Goal: Task Accomplishment & Management: Manage account settings

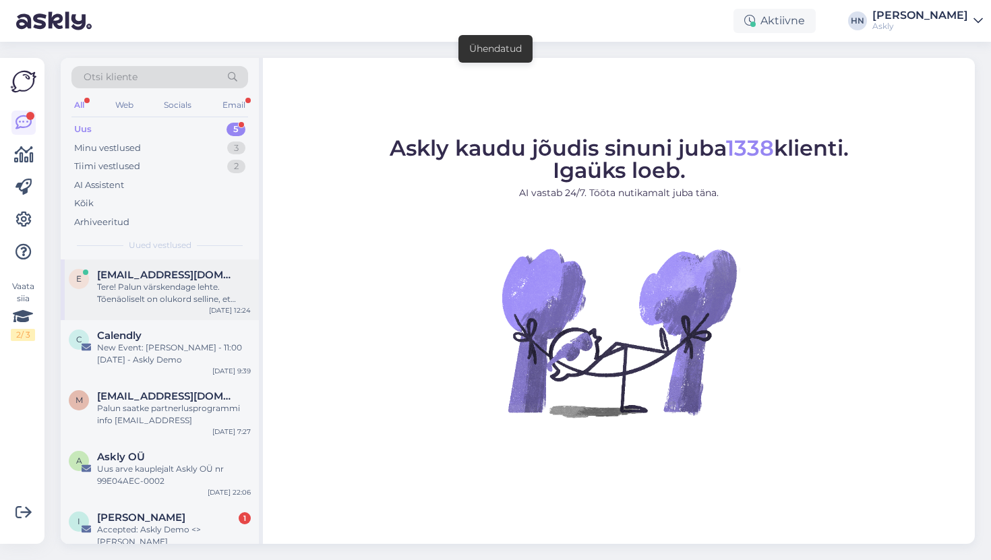
click at [130, 299] on div "Tere! Palun värskendage lehte. Tõenäoliselt on olukord selline, et aktiivse mee…" at bounding box center [174, 293] width 154 height 24
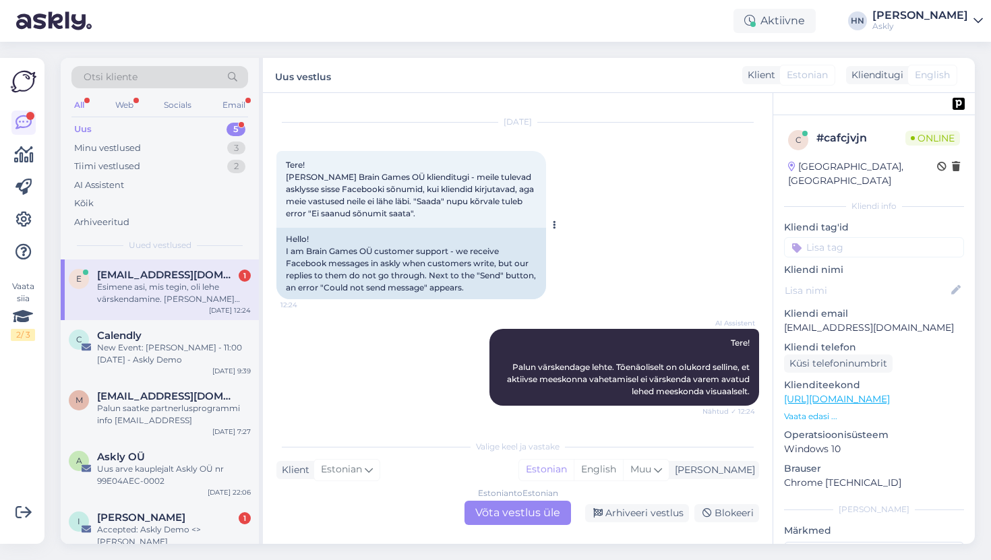
scroll to position [156, 0]
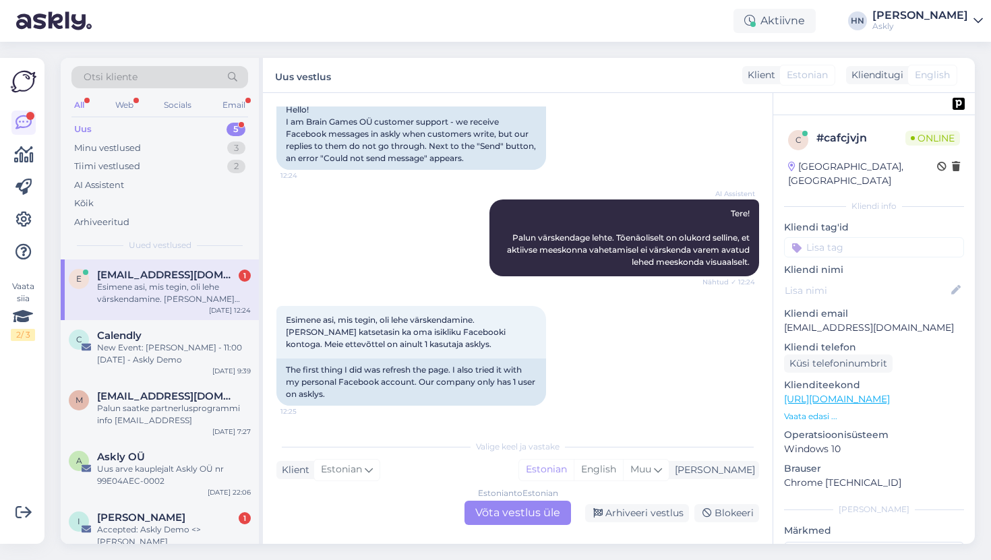
click at [473, 124] on div "Hello! I am Brain Games OÜ customer support - we receive Facebook messages in a…" at bounding box center [411, 133] width 270 height 71
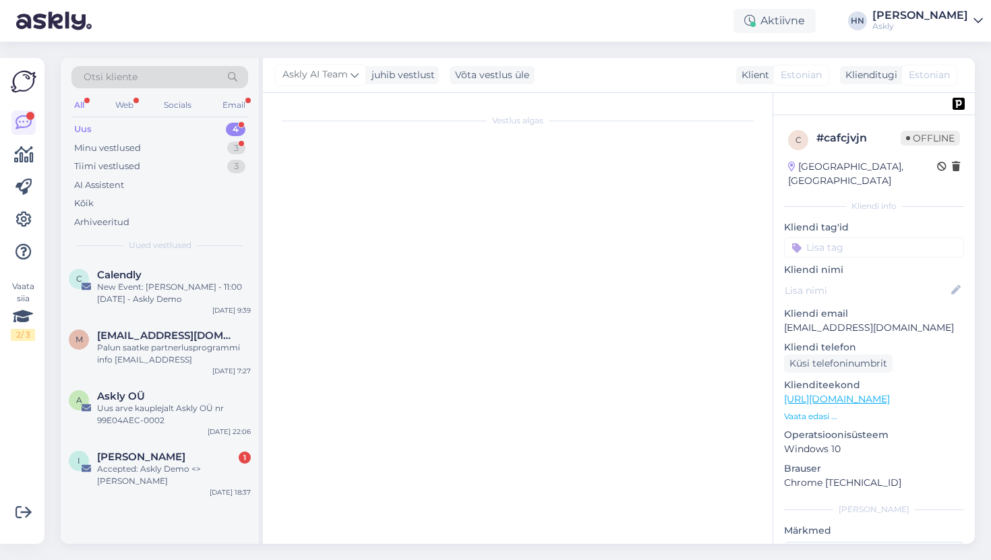
scroll to position [3650, 0]
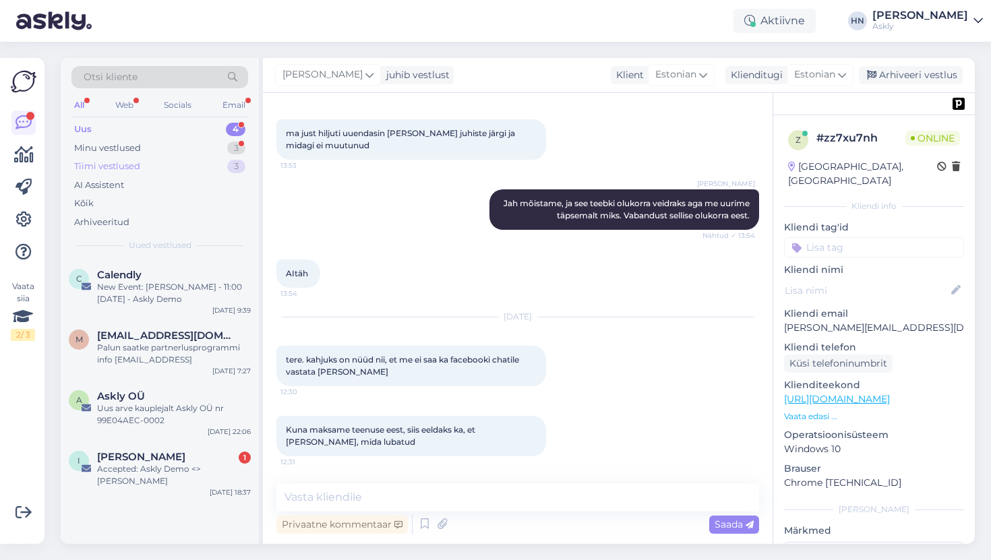
click at [175, 158] on div "Tiimi vestlused 3" at bounding box center [159, 166] width 177 height 19
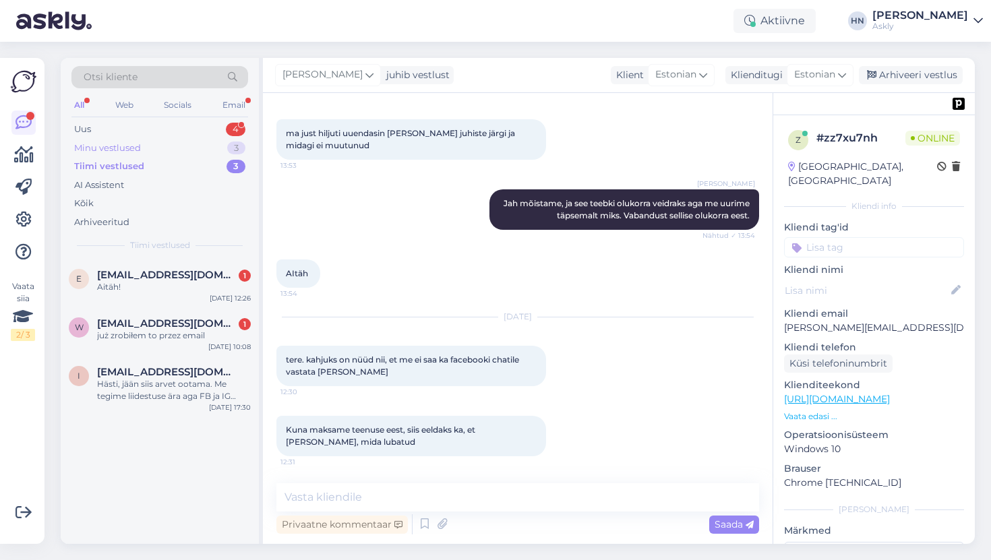
click at [175, 152] on div "Minu vestlused 3" at bounding box center [159, 148] width 177 height 19
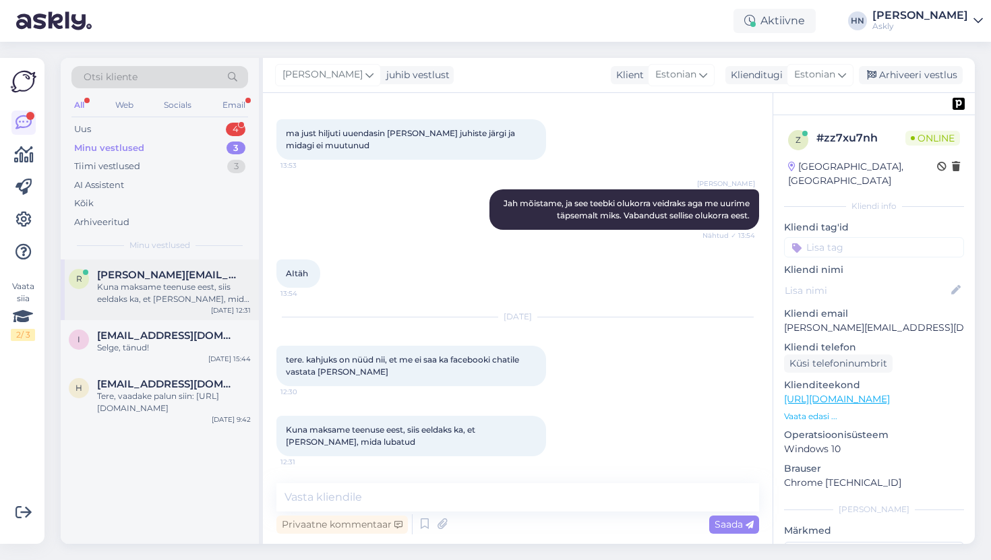
click at [157, 293] on div "Kuna maksame teenuse eest, siis eeldaks ka, et saame seda, mida lubatud" at bounding box center [174, 293] width 154 height 24
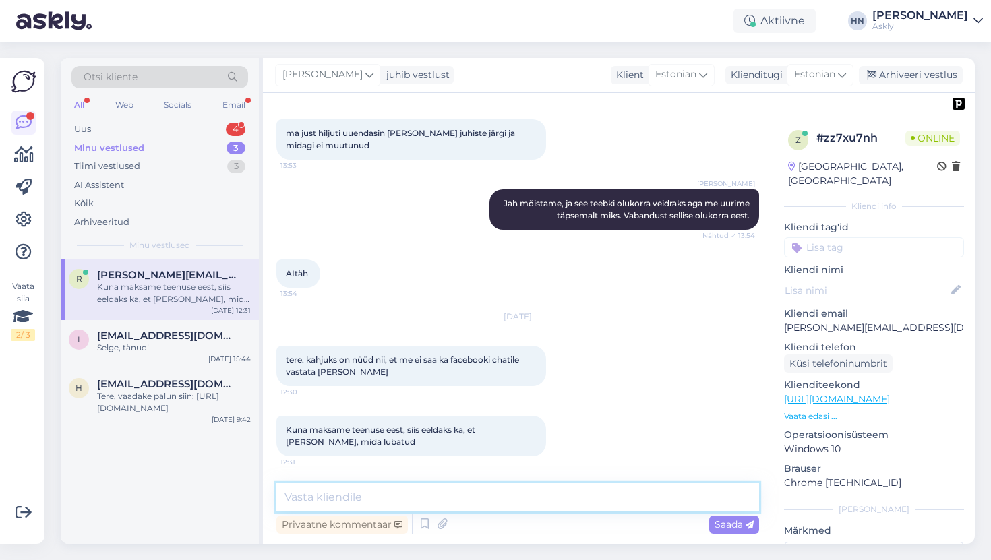
click at [406, 501] on textarea at bounding box center [517, 497] width 483 height 28
type textarea "Tere, vabandust olukorra eest, aktiivselt otsime lahendust."
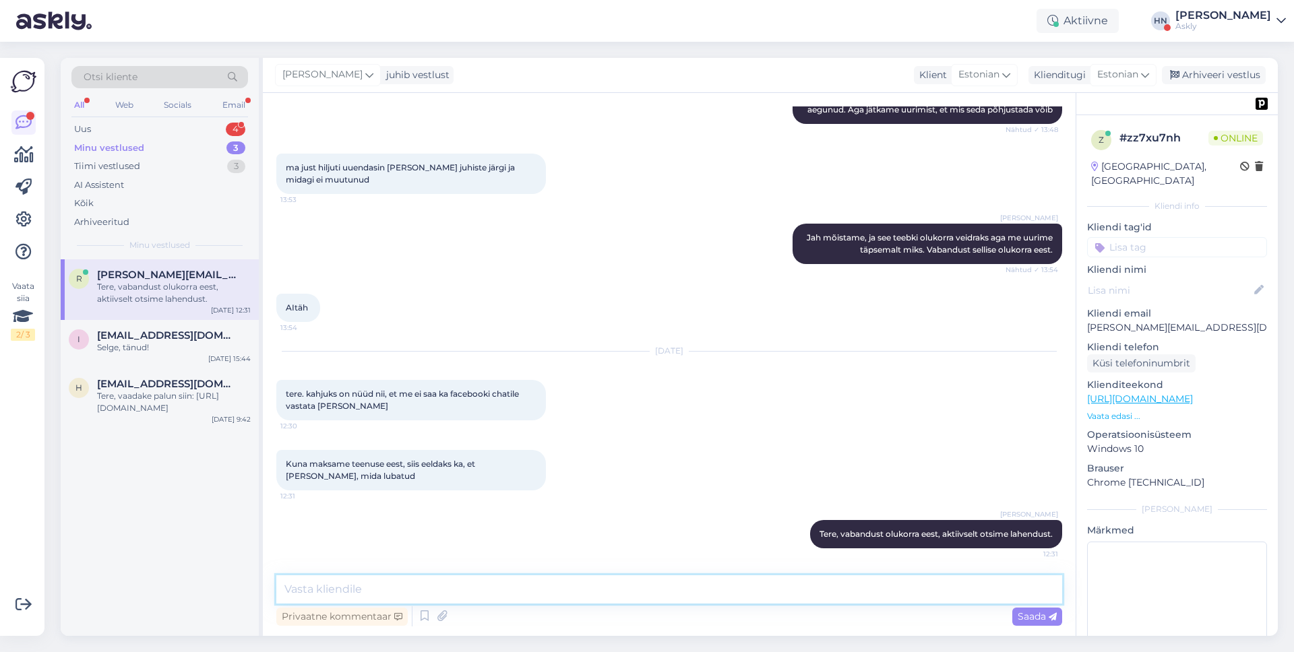
scroll to position [3616, 0]
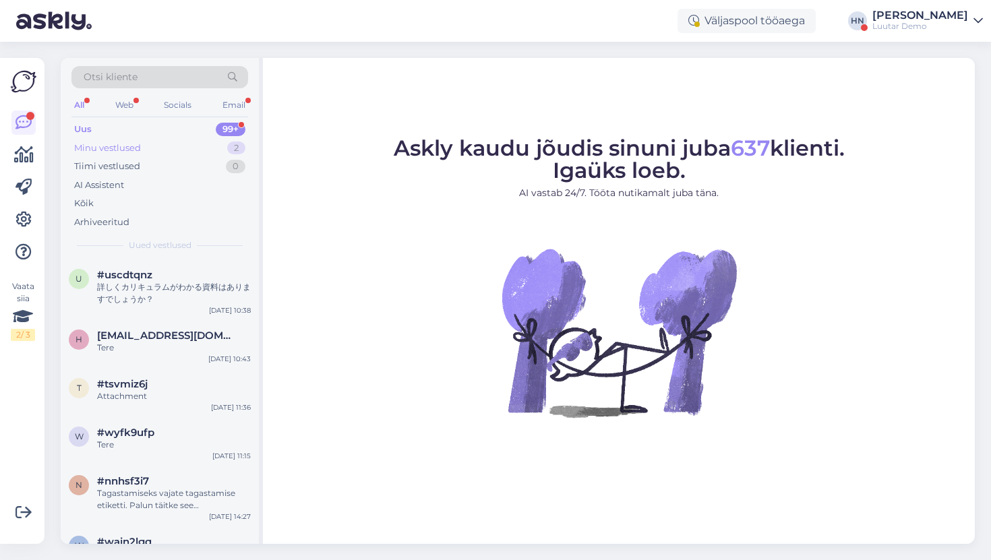
click at [158, 147] on div "Minu vestlused 2" at bounding box center [159, 148] width 177 height 19
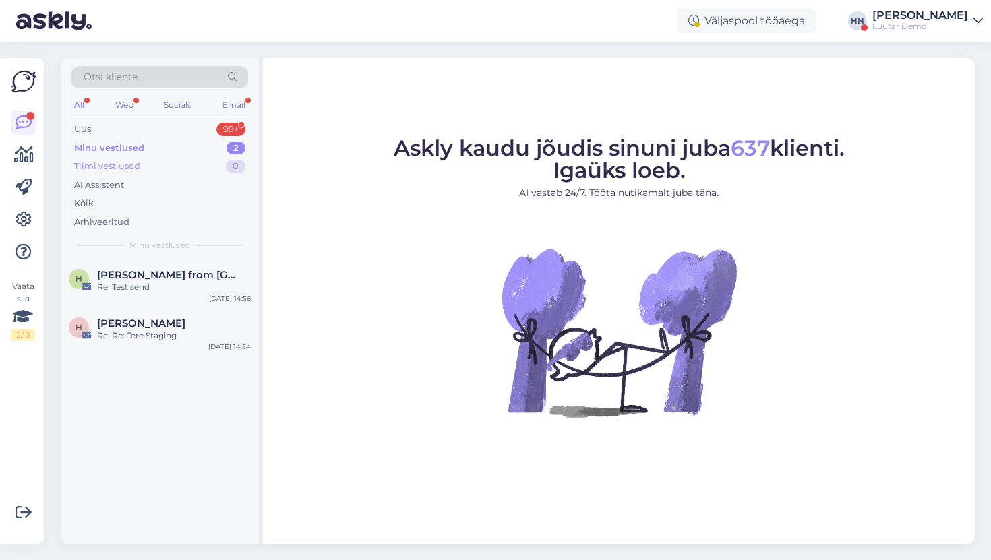
click at [127, 170] on div "Tiimi vestlused" at bounding box center [107, 166] width 66 height 13
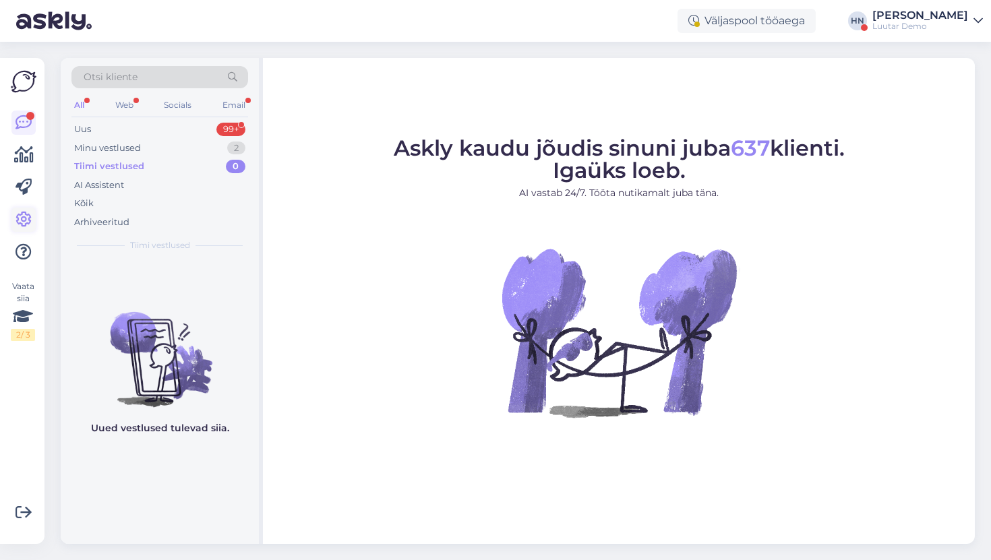
click at [26, 227] on icon at bounding box center [24, 220] width 16 height 16
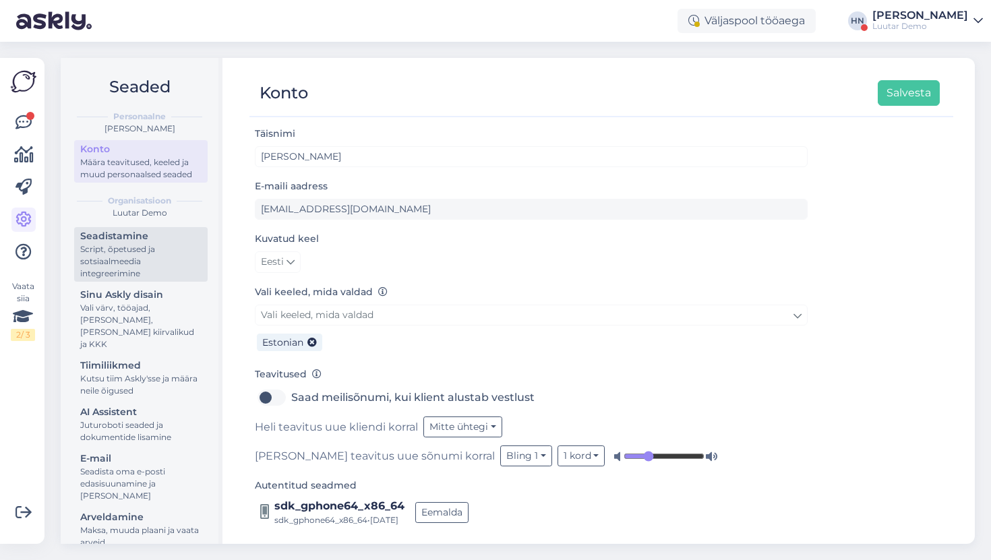
click at [158, 260] on div "Script, õpetused ja sotsiaalmeedia integreerimine" at bounding box center [140, 261] width 121 height 36
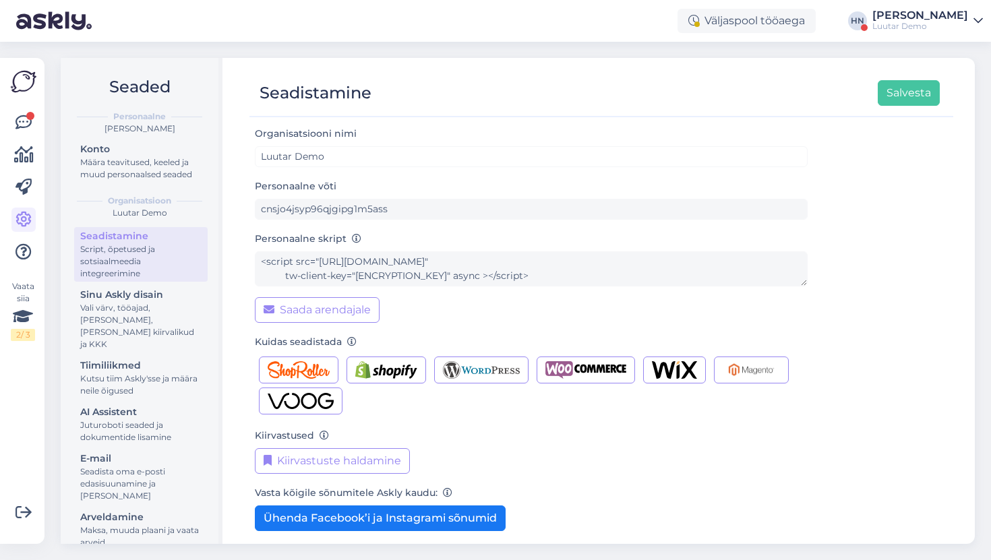
scroll to position [67, 0]
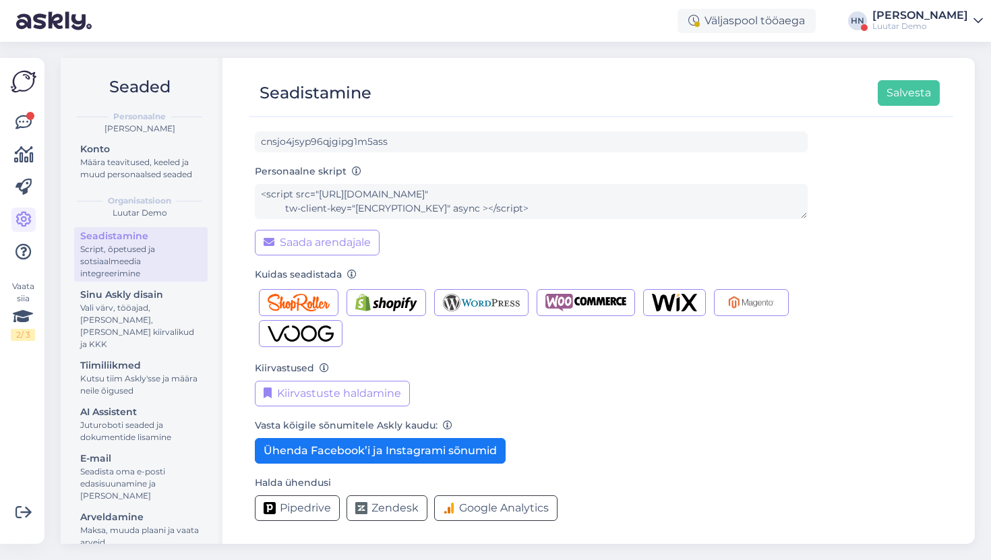
click at [364, 466] on form "Organisatsiooni nimi Luutar Demo Personaalne võti cnsjo4jsyp96qjgipg1m5ass Pers…" at bounding box center [531, 295] width 553 height 474
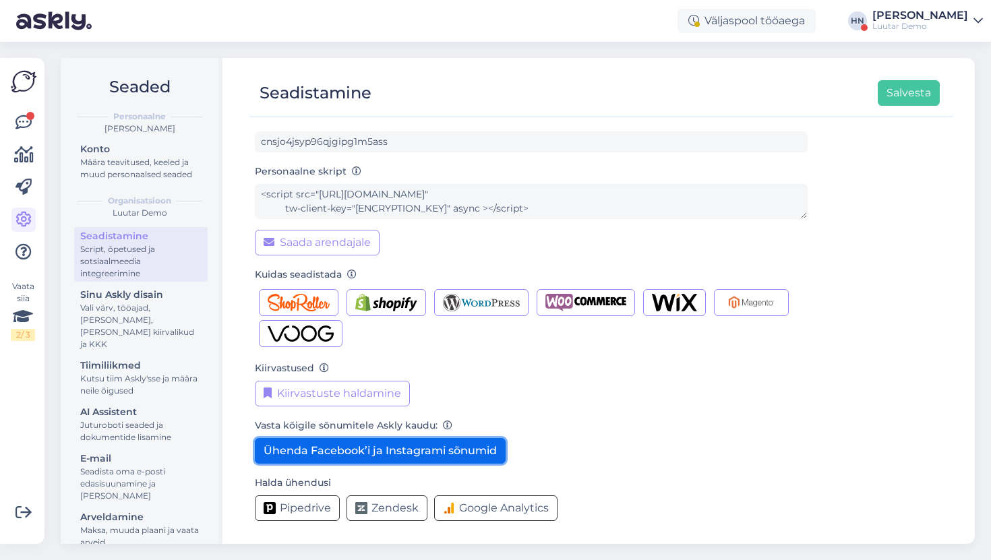
click at [366, 450] on button "Ühenda Facebook’i ja Instagrami sõnumid" at bounding box center [380, 451] width 251 height 26
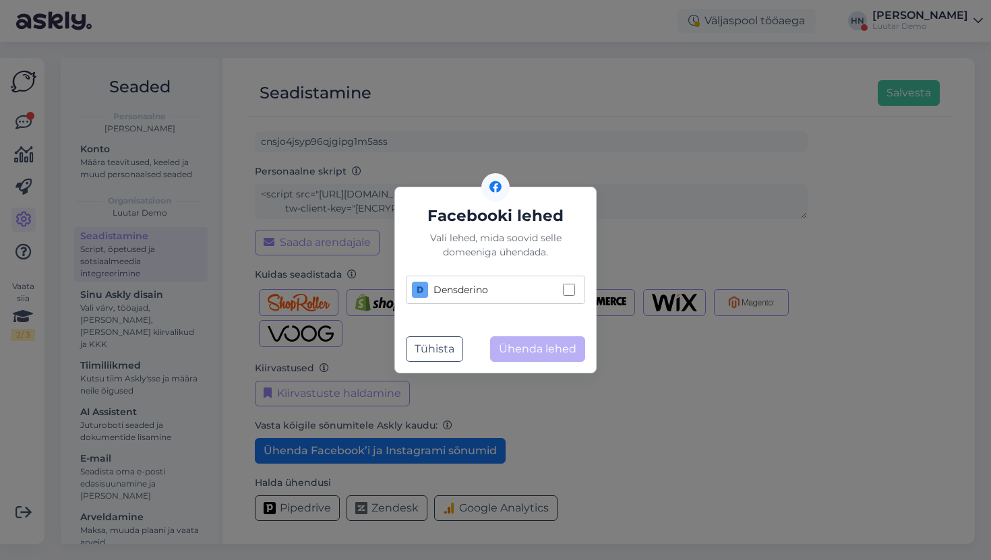
click at [489, 292] on div "Densderino" at bounding box center [485, 290] width 146 height 16
click at [563, 292] on input "Densderino" at bounding box center [569, 290] width 12 height 12
checkbox input "true"
click at [543, 355] on button "Ühenda lehed" at bounding box center [537, 349] width 95 height 26
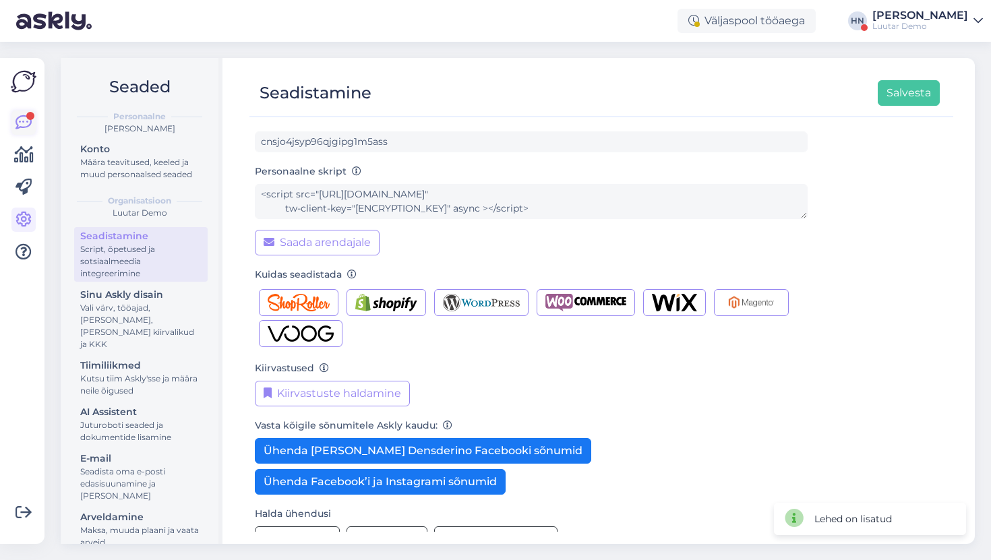
click at [31, 119] on div at bounding box center [30, 116] width 8 height 8
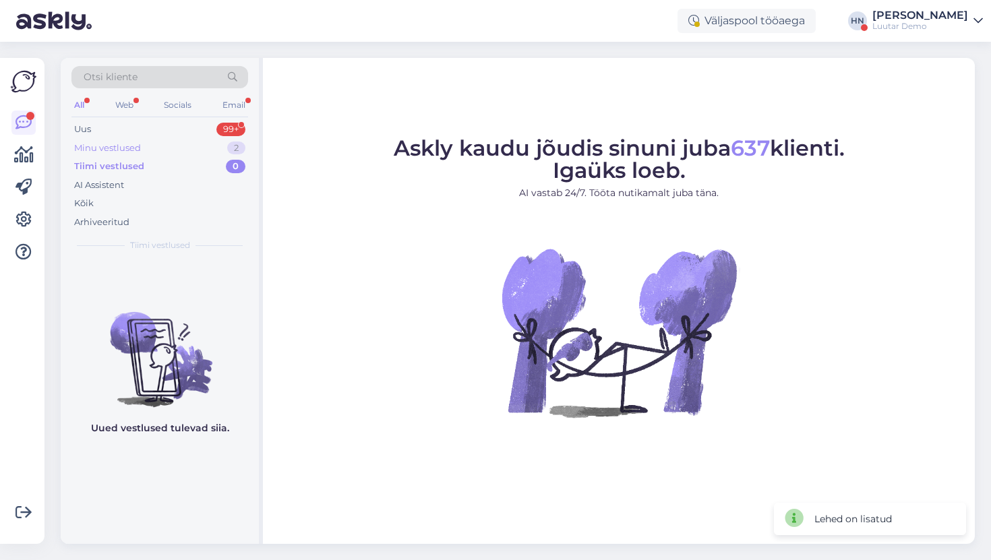
click at [154, 142] on div "Minu vestlused 2" at bounding box center [159, 148] width 177 height 19
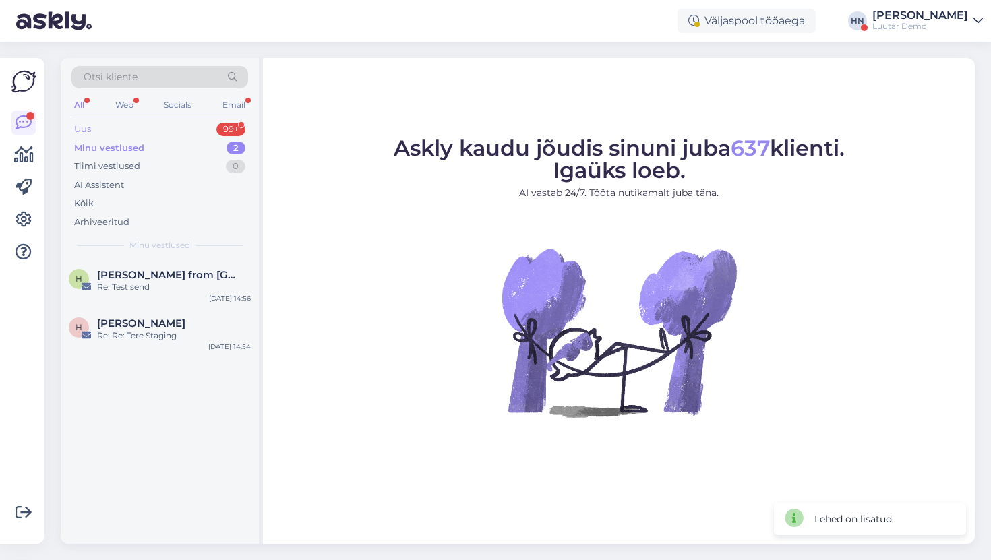
click at [151, 128] on div "Uus 99+" at bounding box center [159, 129] width 177 height 19
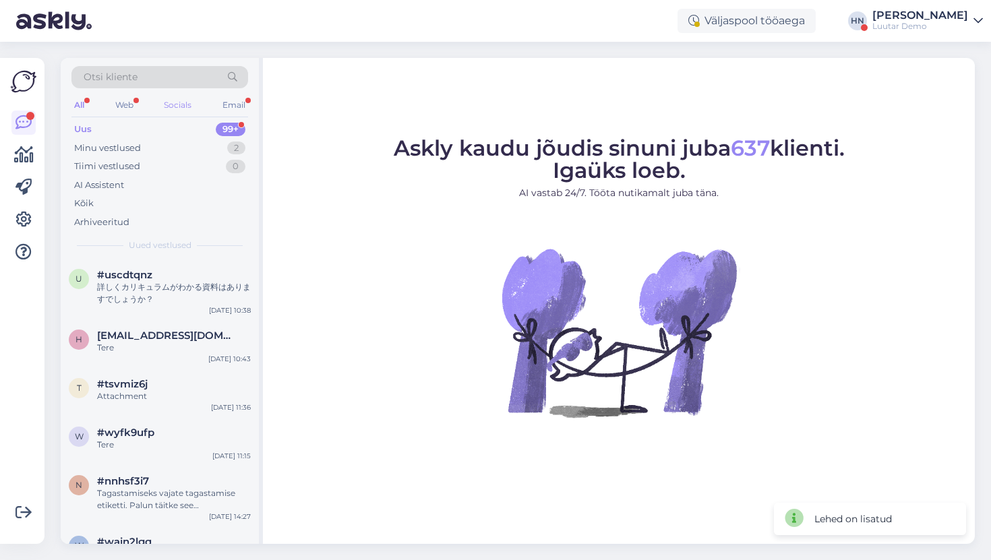
click at [185, 103] on div "Socials" at bounding box center [177, 105] width 33 height 18
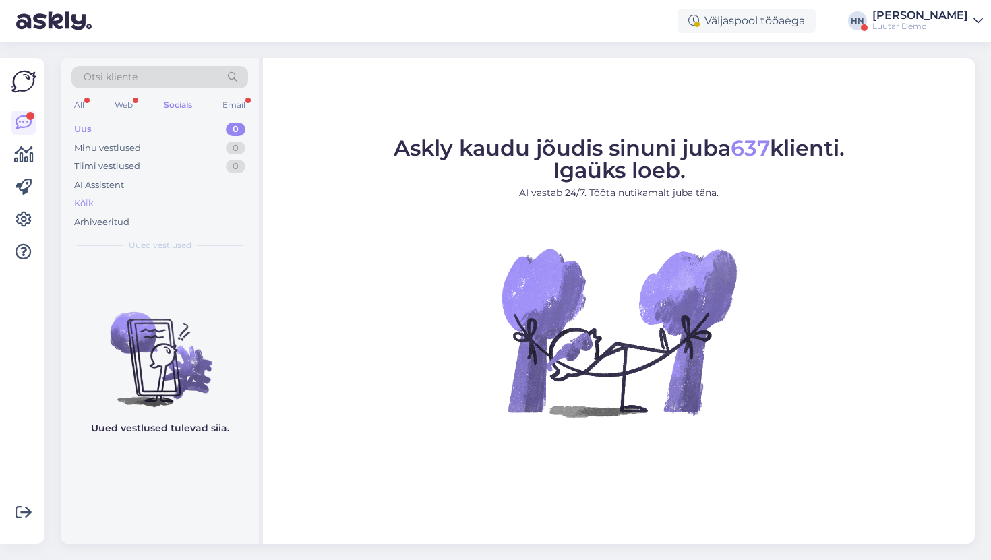
click at [175, 202] on div "Kõik" at bounding box center [159, 203] width 177 height 19
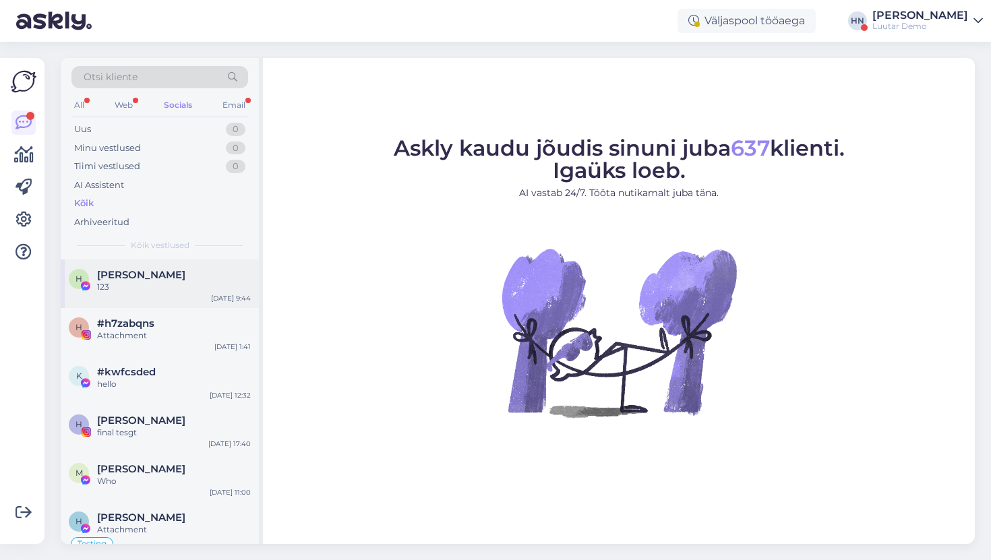
click at [186, 272] on div "[PERSON_NAME]" at bounding box center [174, 275] width 154 height 12
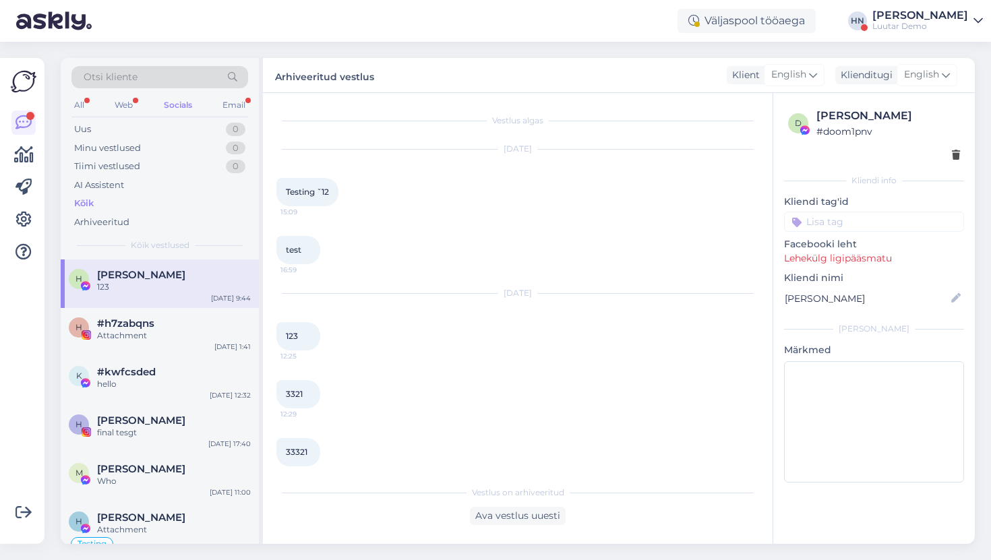
scroll to position [101, 0]
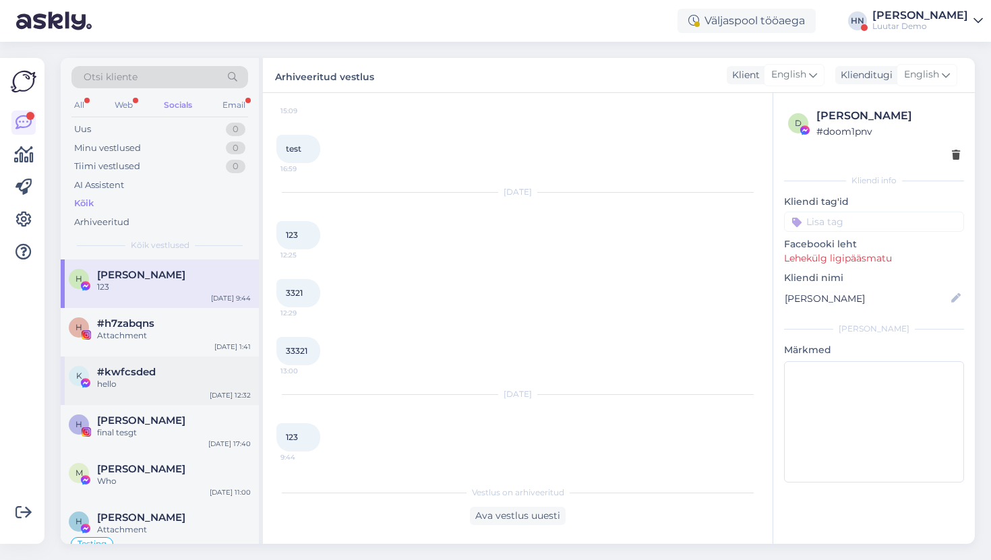
click at [198, 369] on div "#kwfcsded" at bounding box center [174, 372] width 154 height 12
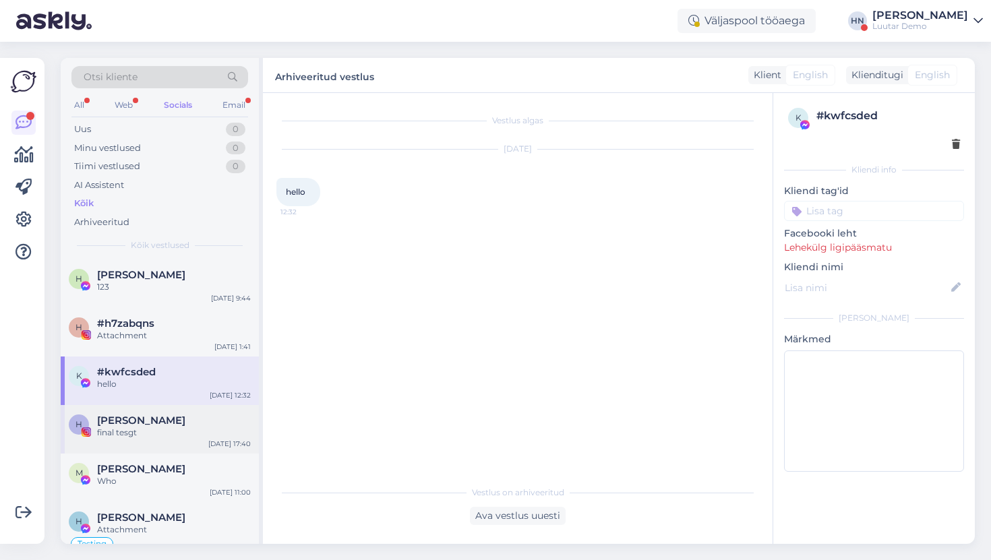
click at [187, 440] on div "H Hans Niin final tesgt Apr 12 17:40" at bounding box center [160, 429] width 198 height 49
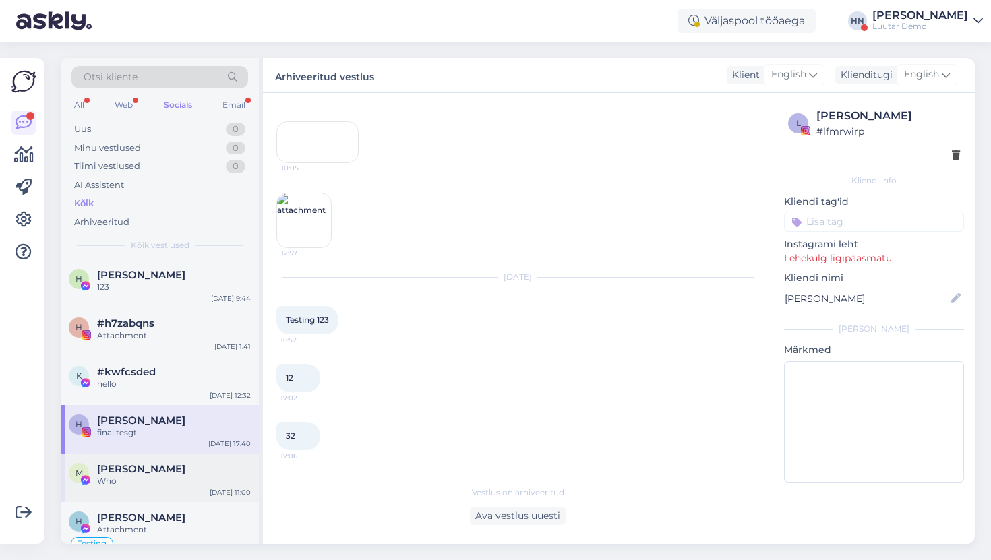
scroll to position [930, 0]
click at [179, 480] on div "Who" at bounding box center [174, 481] width 154 height 12
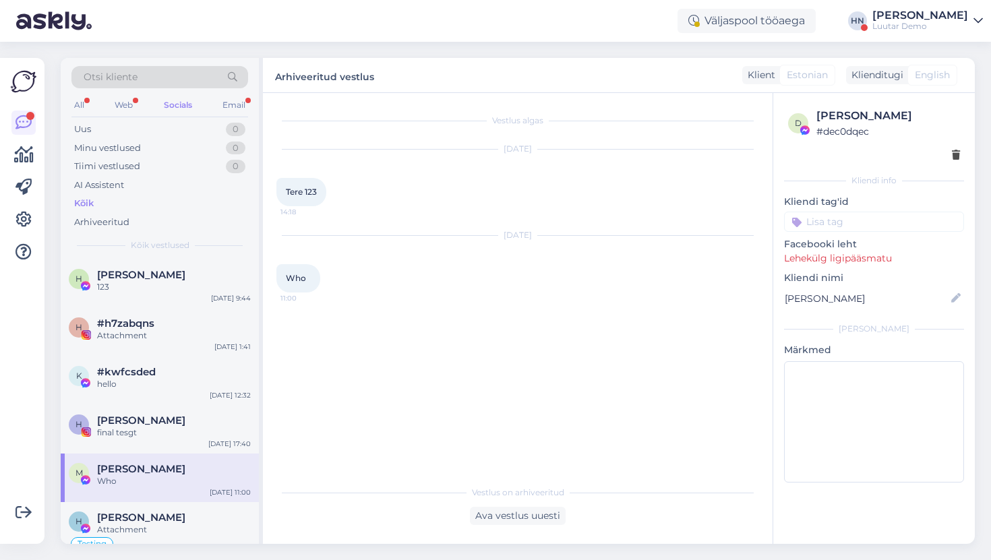
click at [461, 29] on div "Väljaspool tööaega HN Hans Niinemäe Luutar Demo" at bounding box center [495, 21] width 991 height 42
click at [229, 106] on div "Email" at bounding box center [234, 105] width 28 height 18
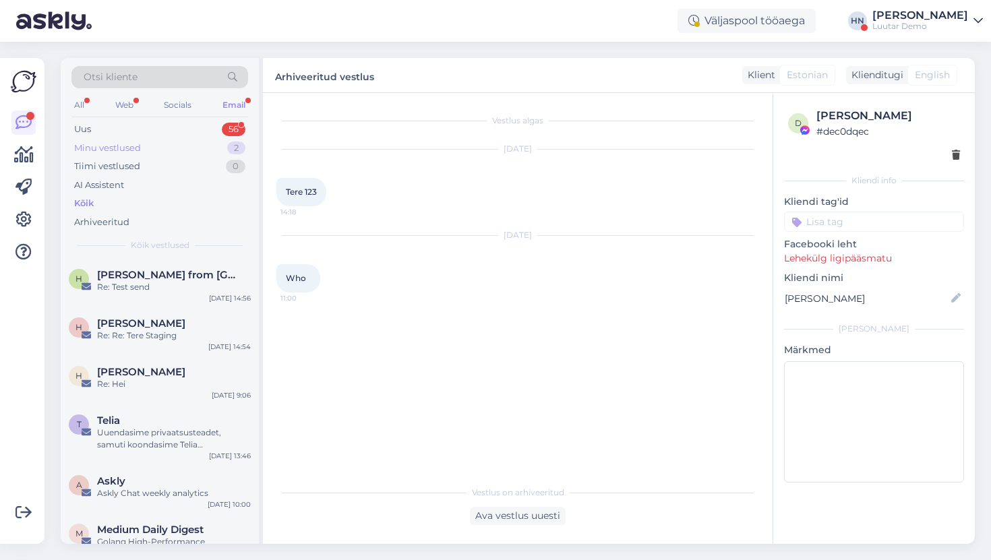
click at [169, 146] on div "Minu vestlused 2" at bounding box center [159, 148] width 177 height 19
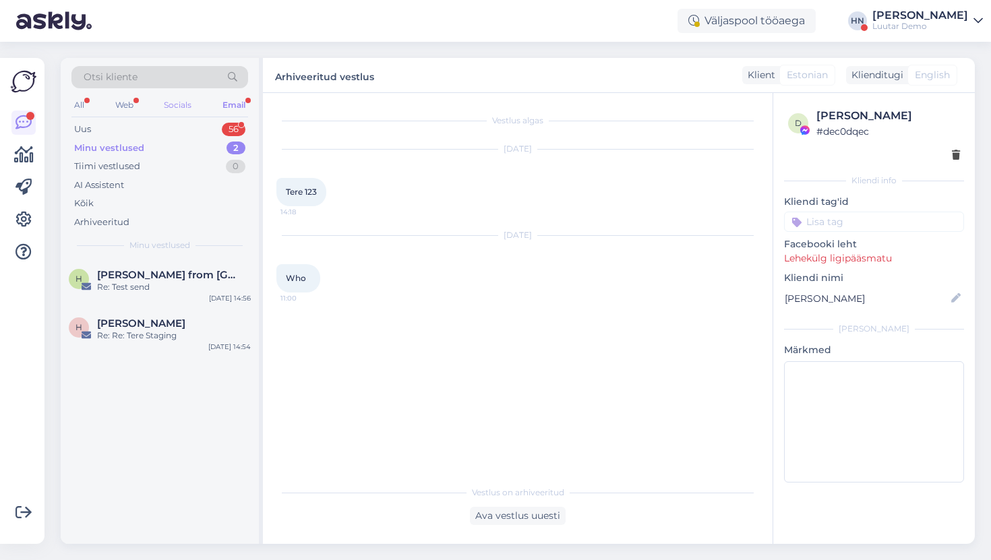
click at [164, 110] on div "Socials" at bounding box center [177, 105] width 33 height 18
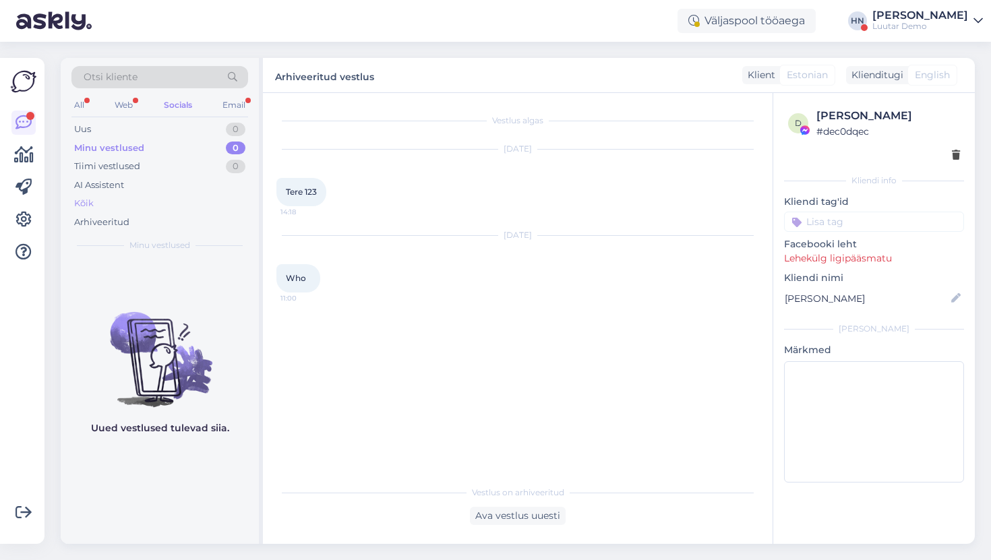
click at [133, 195] on div "Kõik" at bounding box center [159, 203] width 177 height 19
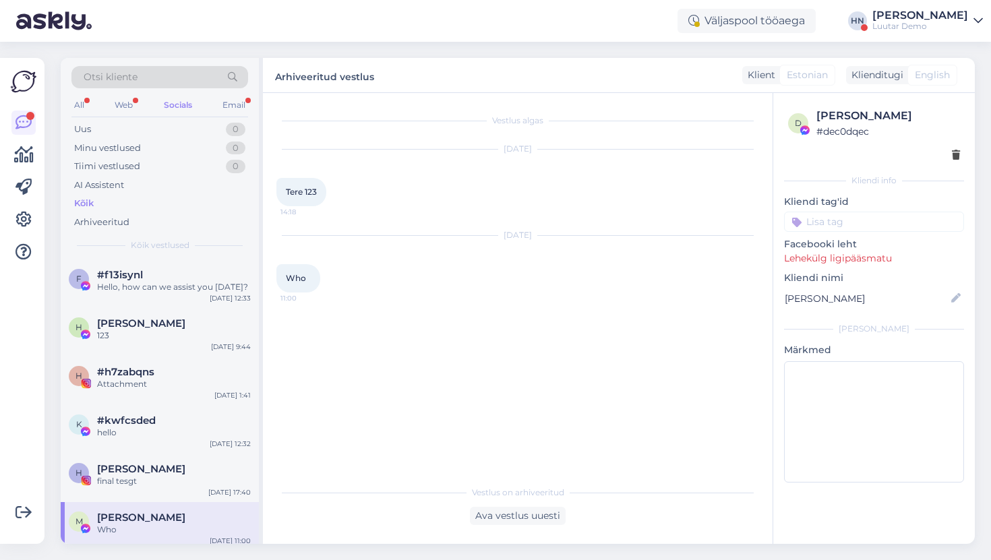
click at [129, 251] on div "Kõik vestlused" at bounding box center [159, 245] width 177 height 12
click at [129, 279] on span "#f13isynl" at bounding box center [120, 275] width 46 height 12
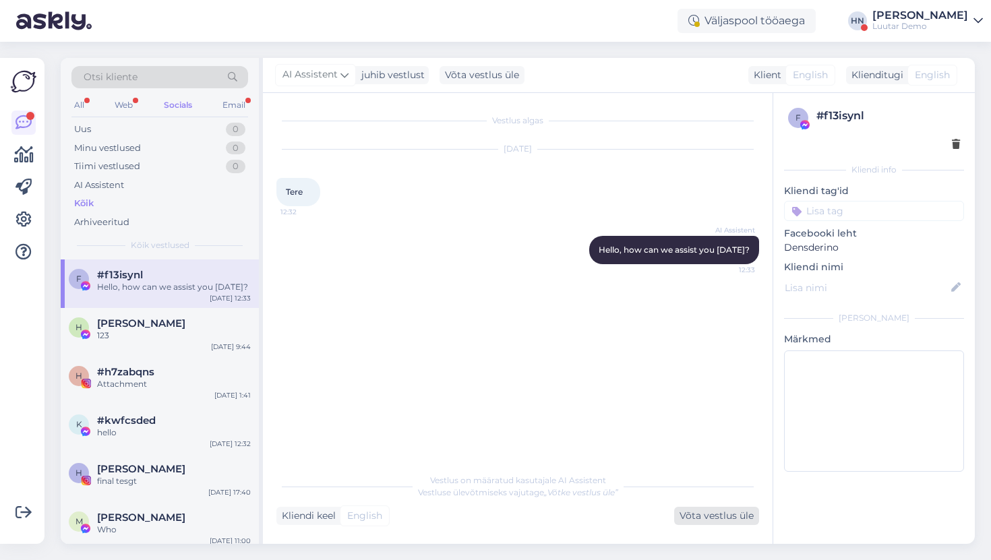
click at [712, 513] on div "Võta vestlus üle" at bounding box center [716, 516] width 85 height 18
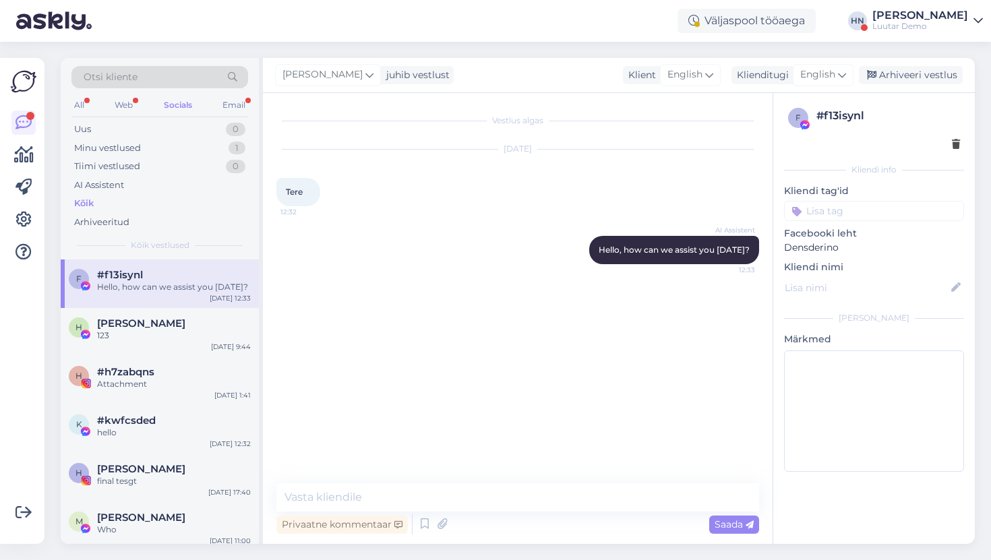
click at [24, 202] on div at bounding box center [23, 188] width 24 height 154
click at [24, 214] on icon at bounding box center [24, 220] width 16 height 16
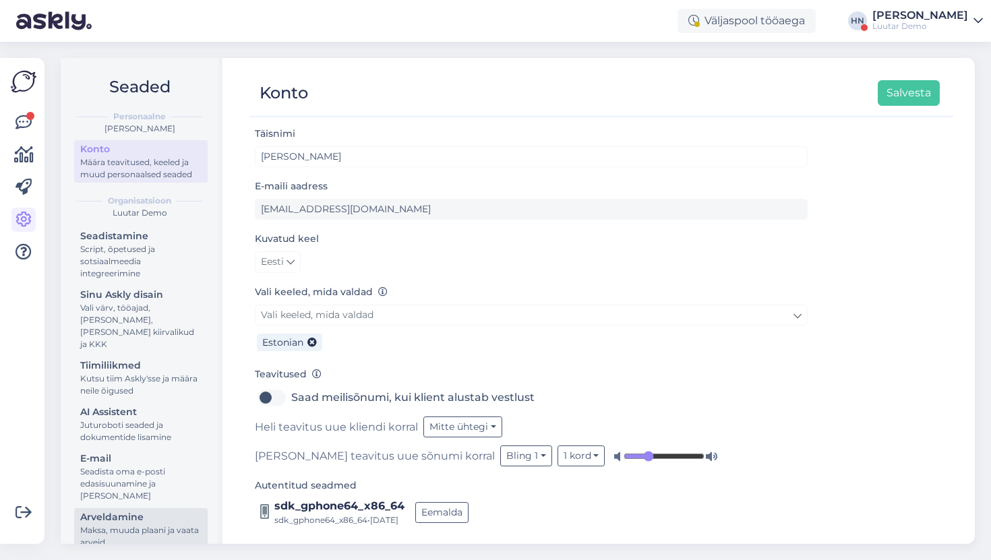
click at [148, 510] on div "Arveldamine" at bounding box center [140, 517] width 121 height 14
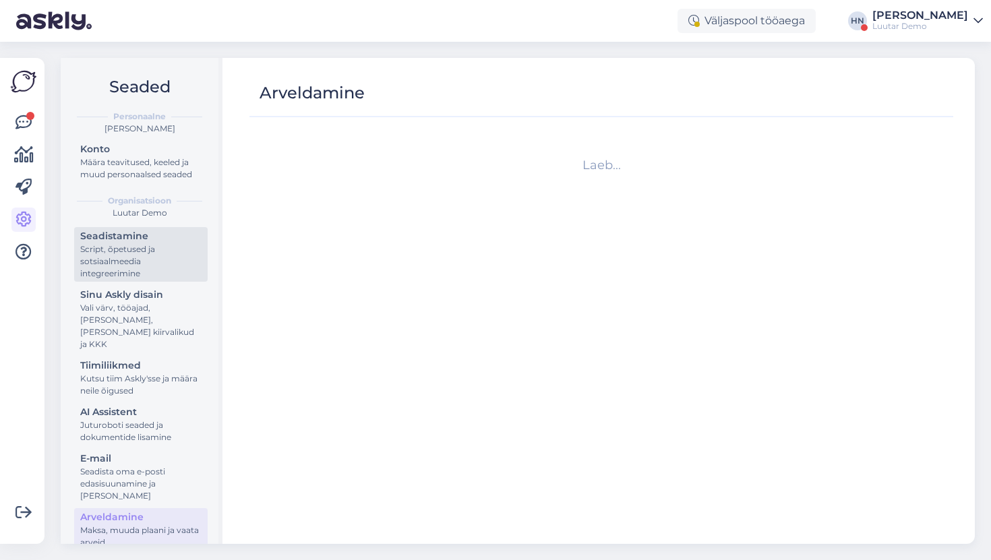
click at [134, 262] on div "Script, õpetused ja sotsiaalmeedia integreerimine" at bounding box center [140, 261] width 121 height 36
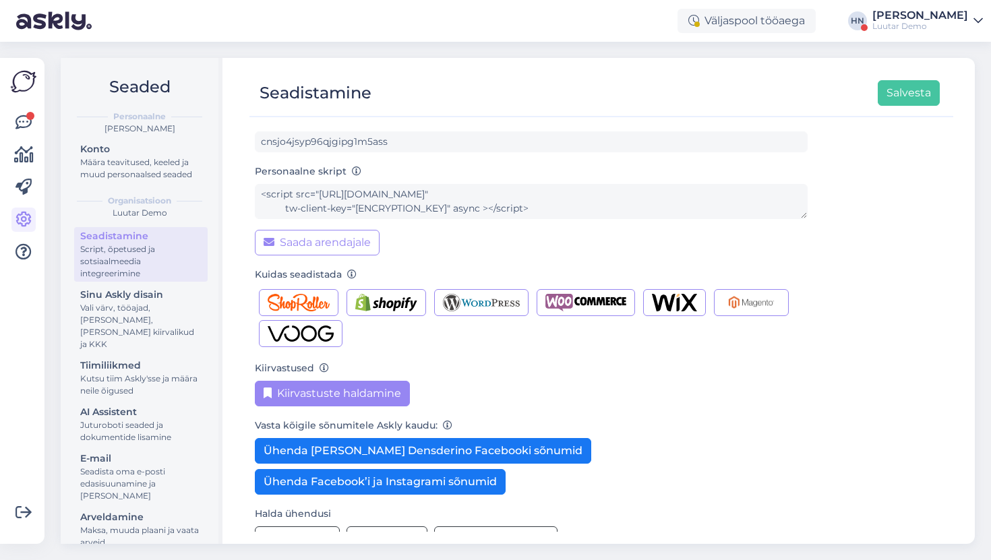
scroll to position [88, 0]
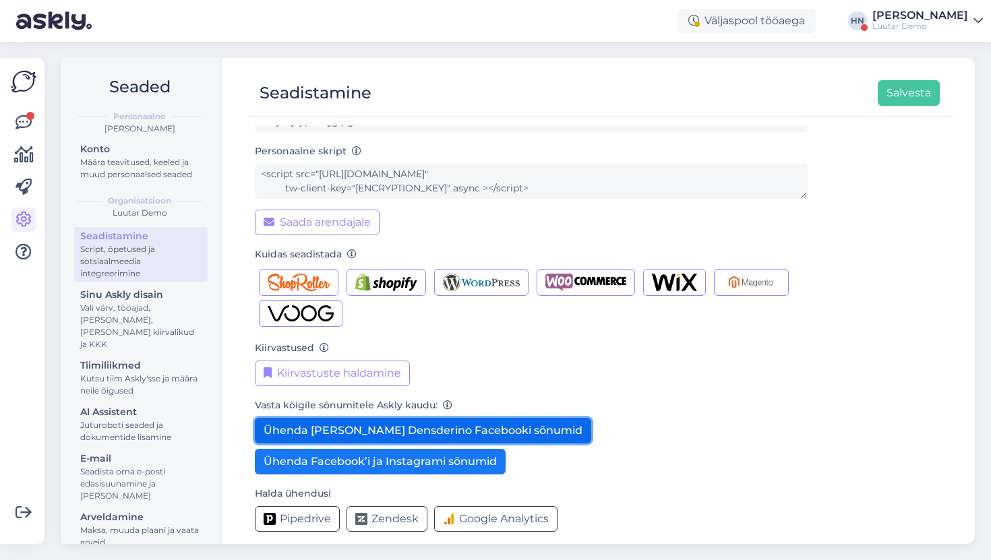
click at [371, 425] on button "Ühenda [PERSON_NAME] Densderino Facebooki sõnumid" at bounding box center [423, 431] width 336 height 26
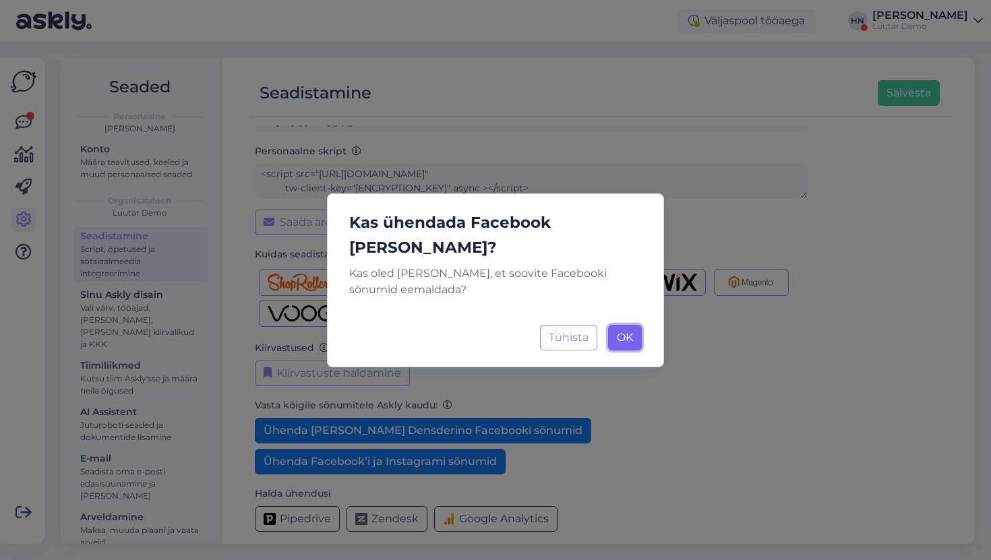
click at [634, 325] on button "OK Laadimine..." at bounding box center [625, 338] width 34 height 26
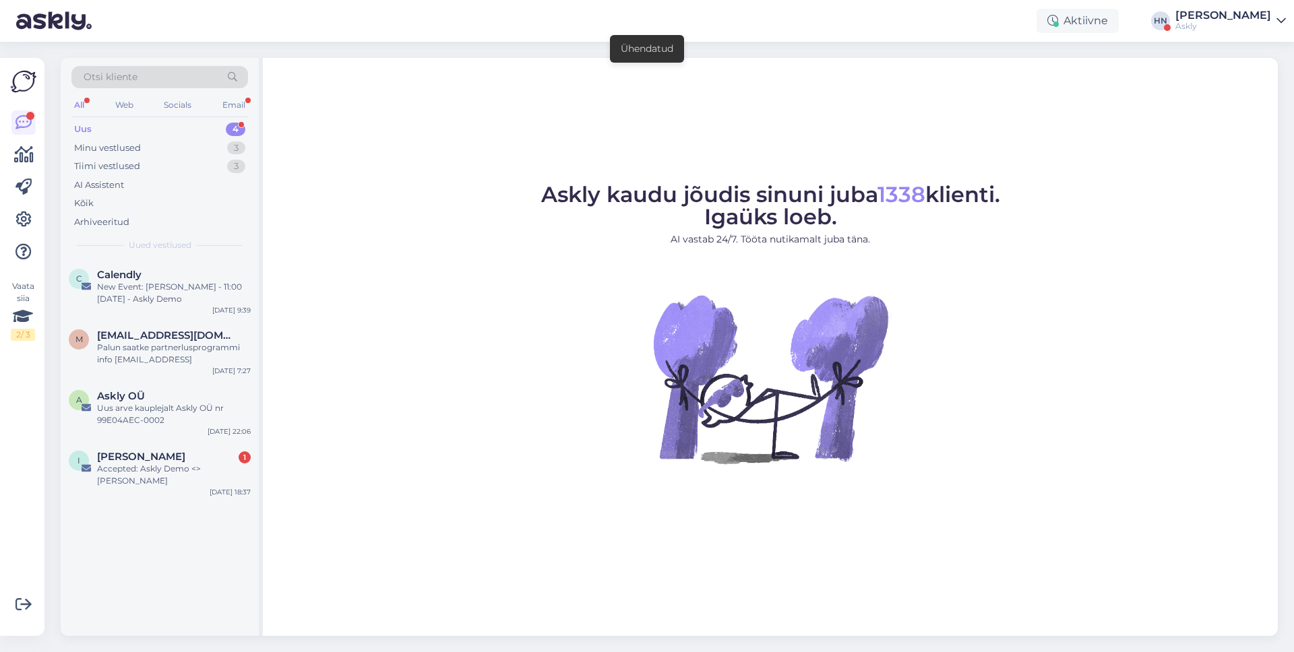
click at [1209, 20] on div "[PERSON_NAME]" at bounding box center [1224, 15] width 96 height 11
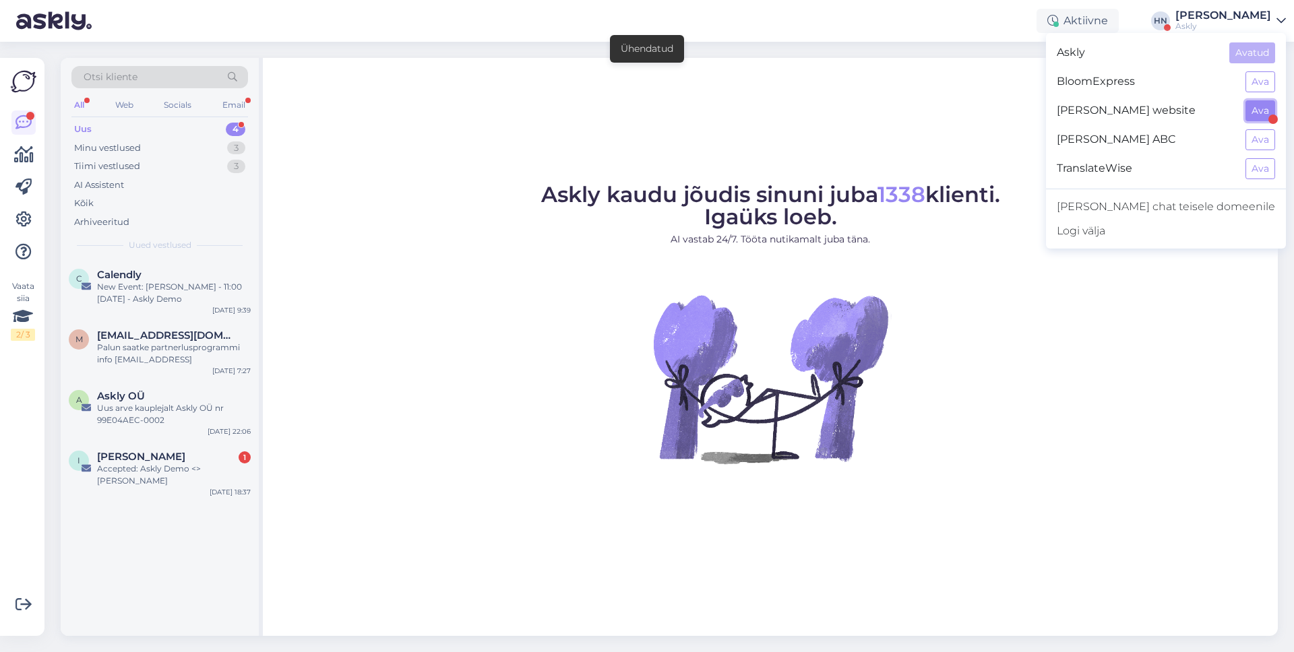
click at [1258, 104] on button "Ava" at bounding box center [1261, 110] width 30 height 21
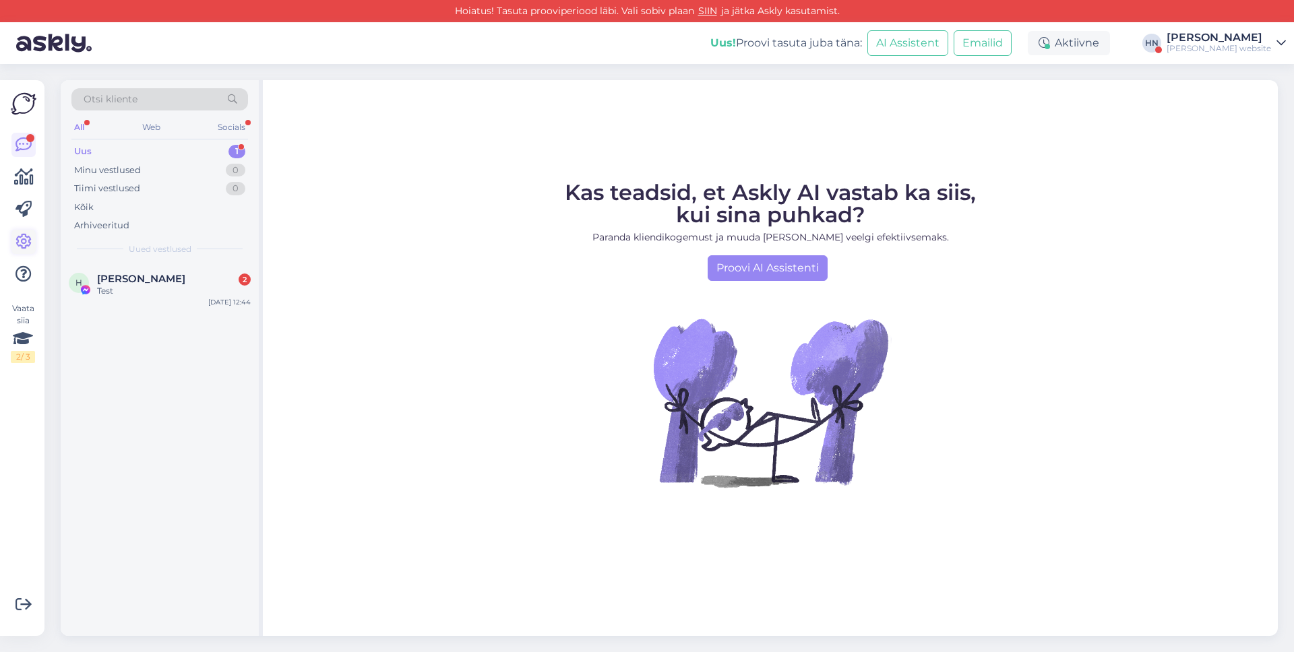
click at [26, 237] on icon at bounding box center [24, 242] width 16 height 16
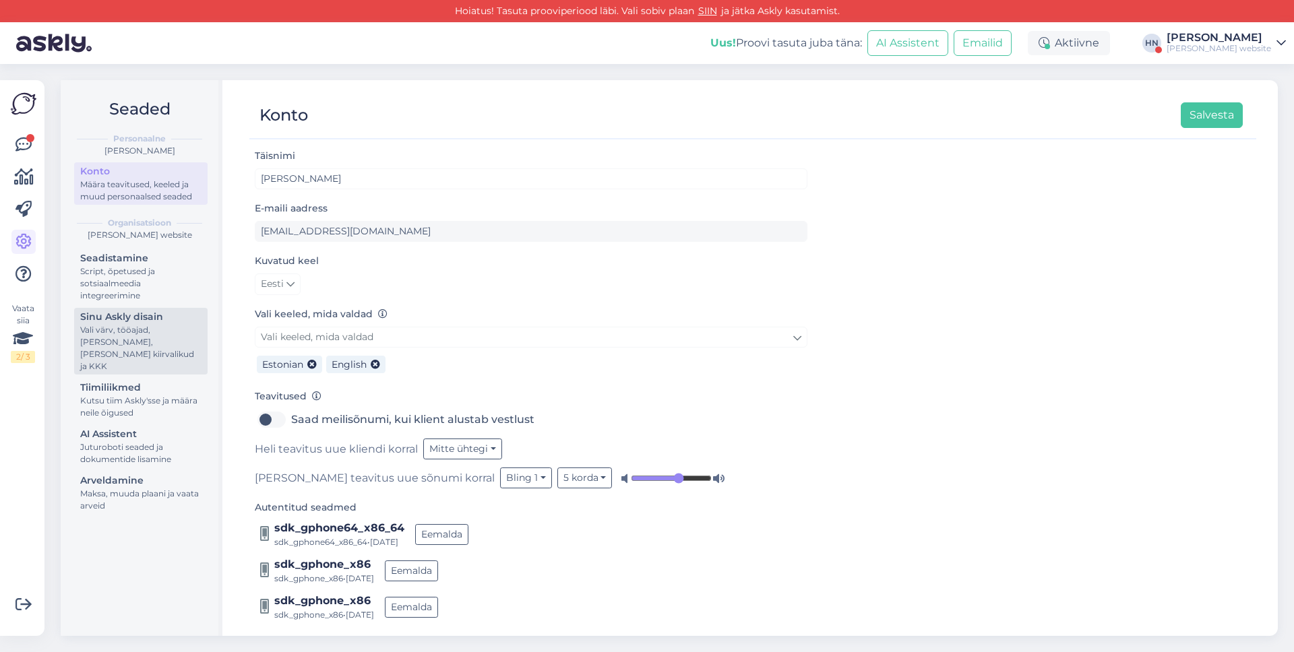
click at [163, 324] on div "Vali värv, tööajad, [PERSON_NAME], [PERSON_NAME] kiirvalikud ja KKK" at bounding box center [140, 348] width 121 height 49
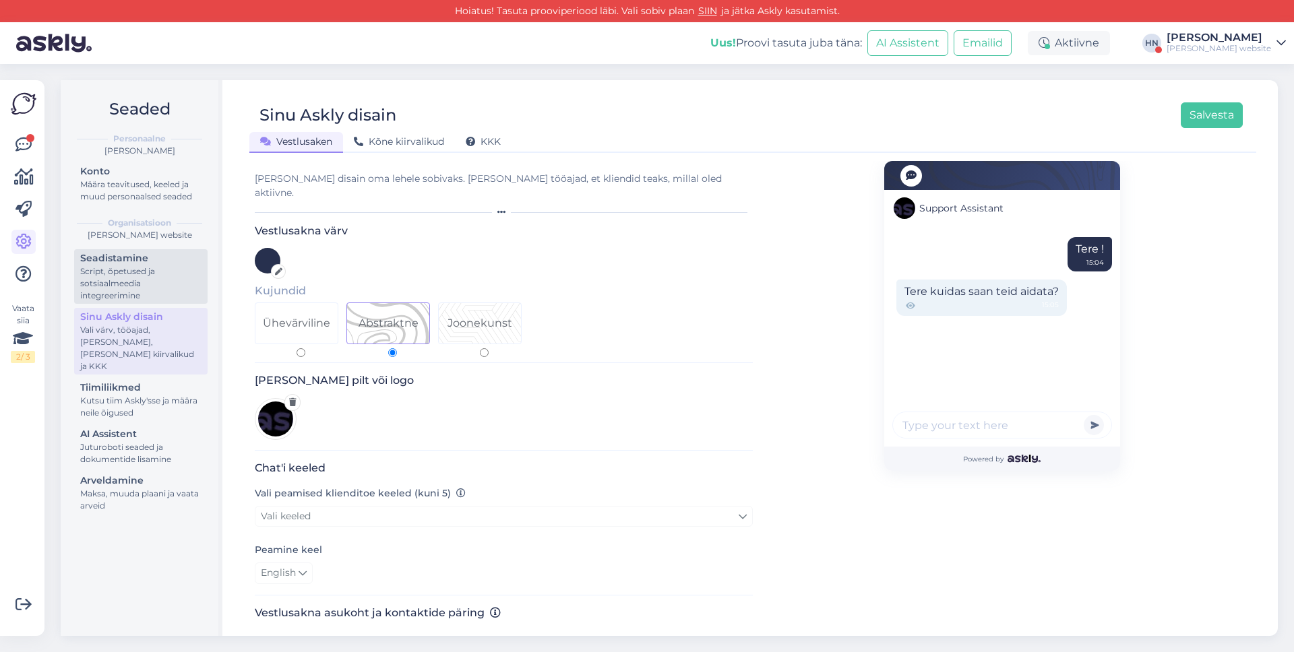
click at [152, 274] on div "Script, õpetused ja sotsiaalmeedia integreerimine" at bounding box center [140, 284] width 121 height 36
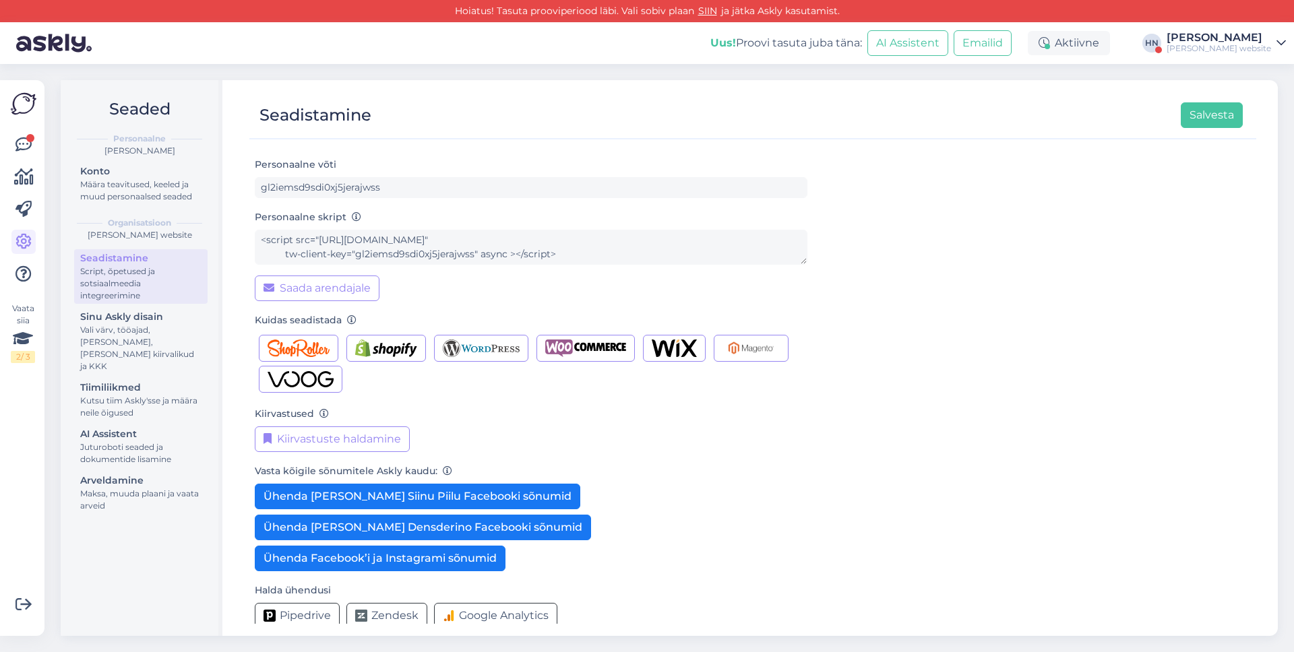
scroll to position [59, 0]
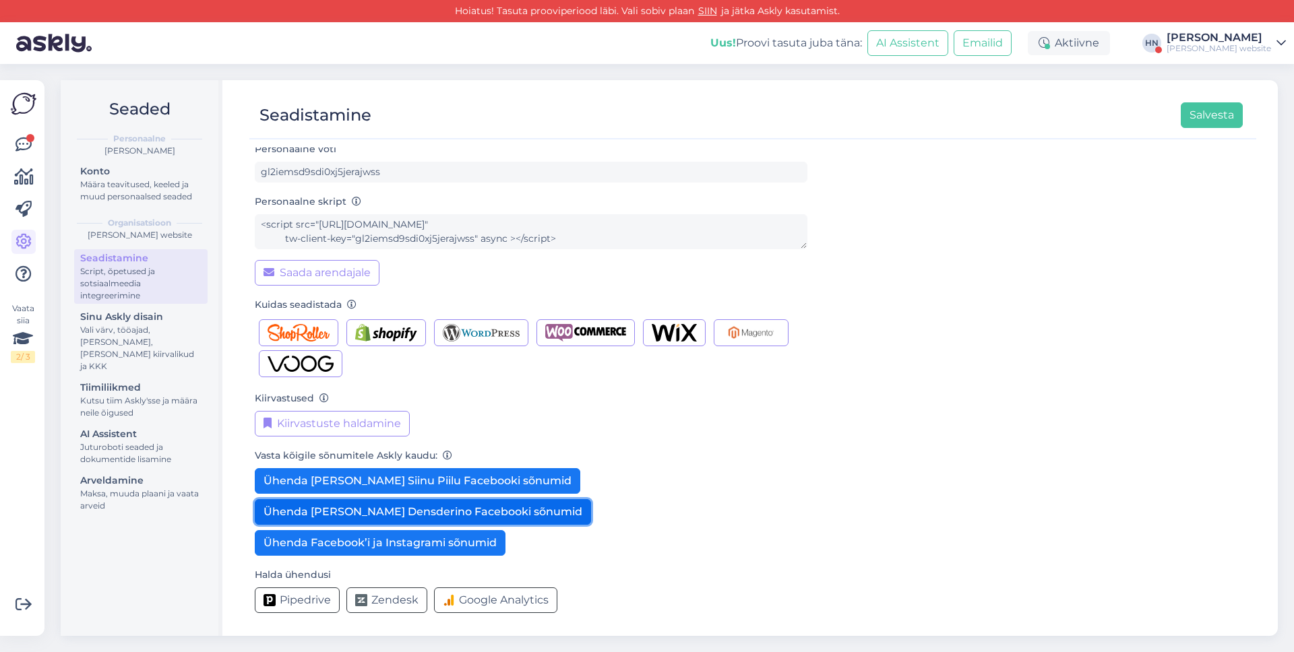
click at [343, 505] on button "Ühenda [PERSON_NAME] Densderino Facebooki sõnumid" at bounding box center [423, 512] width 336 height 26
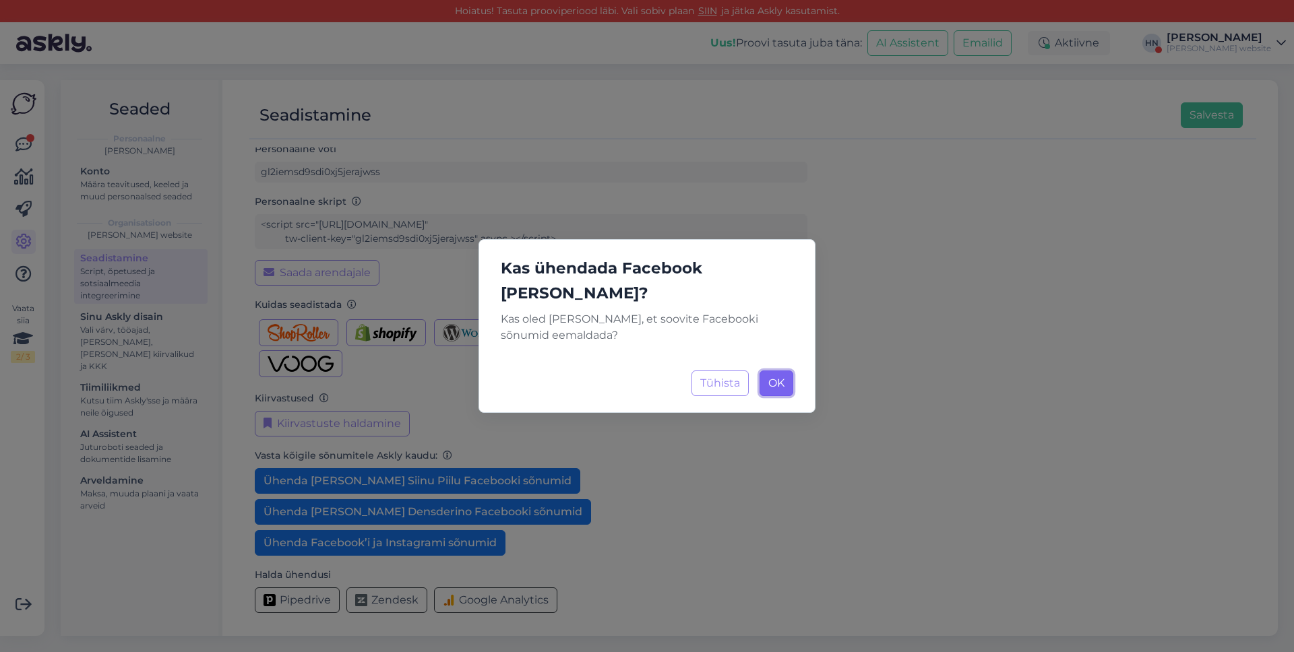
click at [790, 371] on button "OK Laadimine..." at bounding box center [777, 384] width 34 height 26
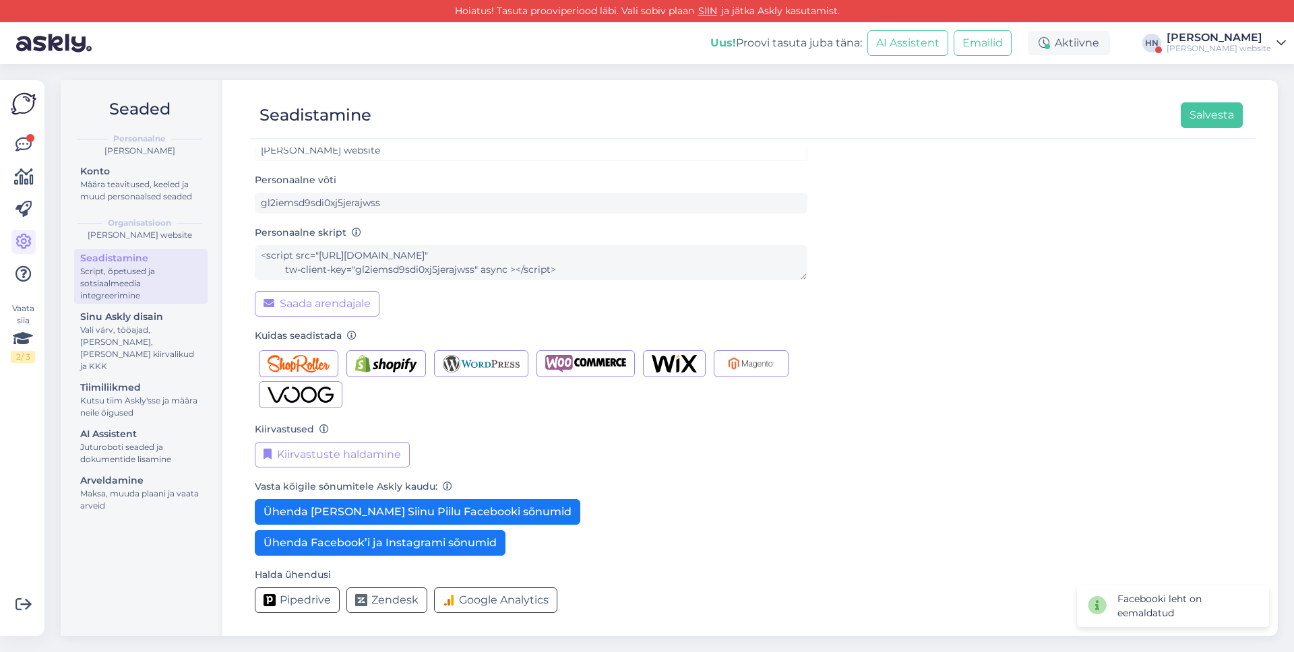
scroll to position [28, 0]
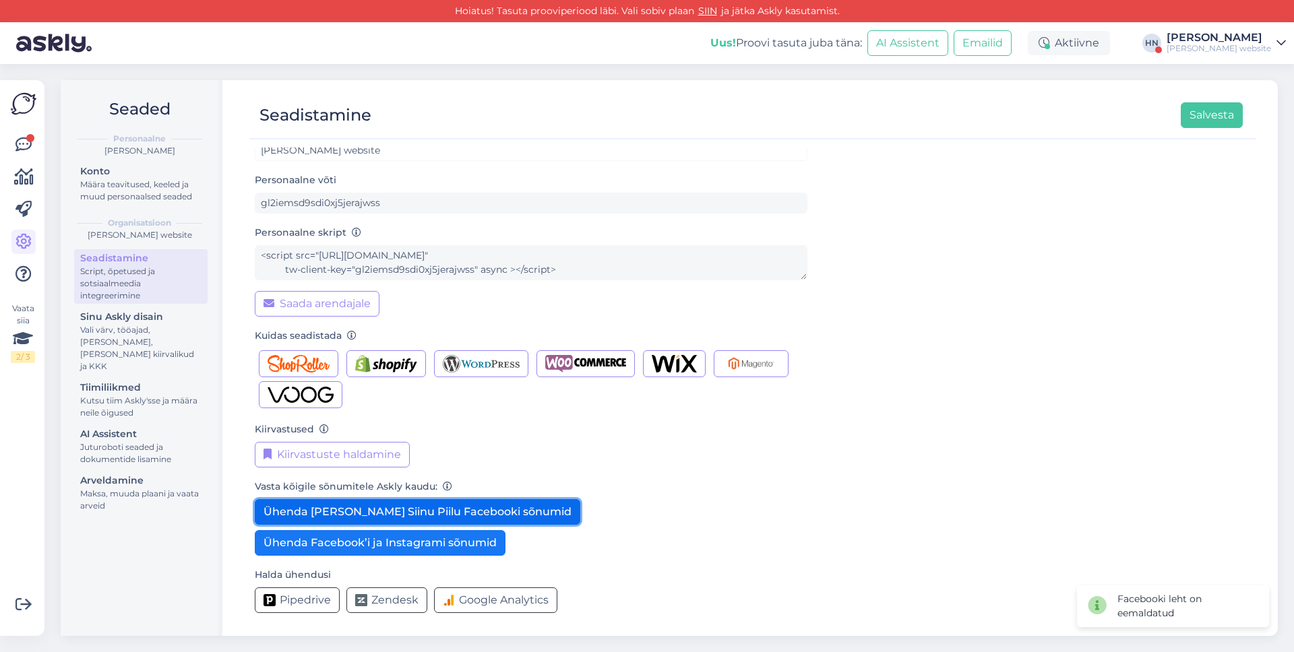
click at [433, 501] on button "Ühenda [PERSON_NAME] Siinu Piilu Facebooki sõnumid" at bounding box center [418, 512] width 326 height 26
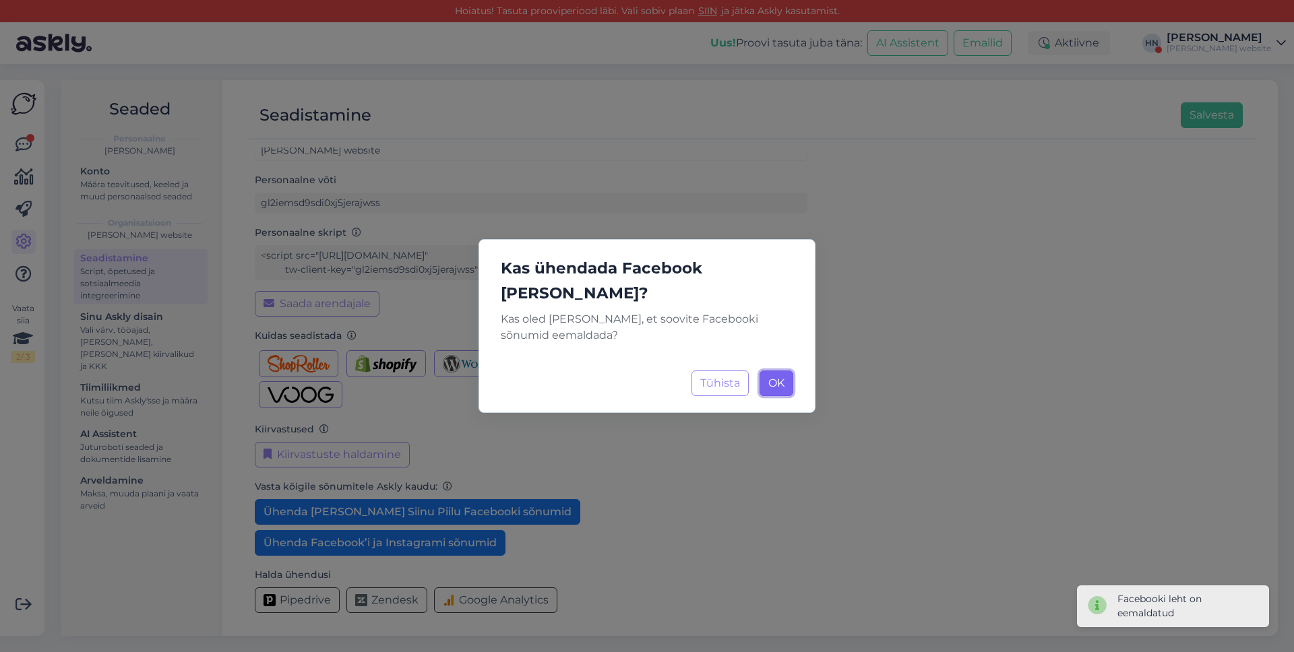
click at [786, 371] on button "OK Laadimine..." at bounding box center [777, 384] width 34 height 26
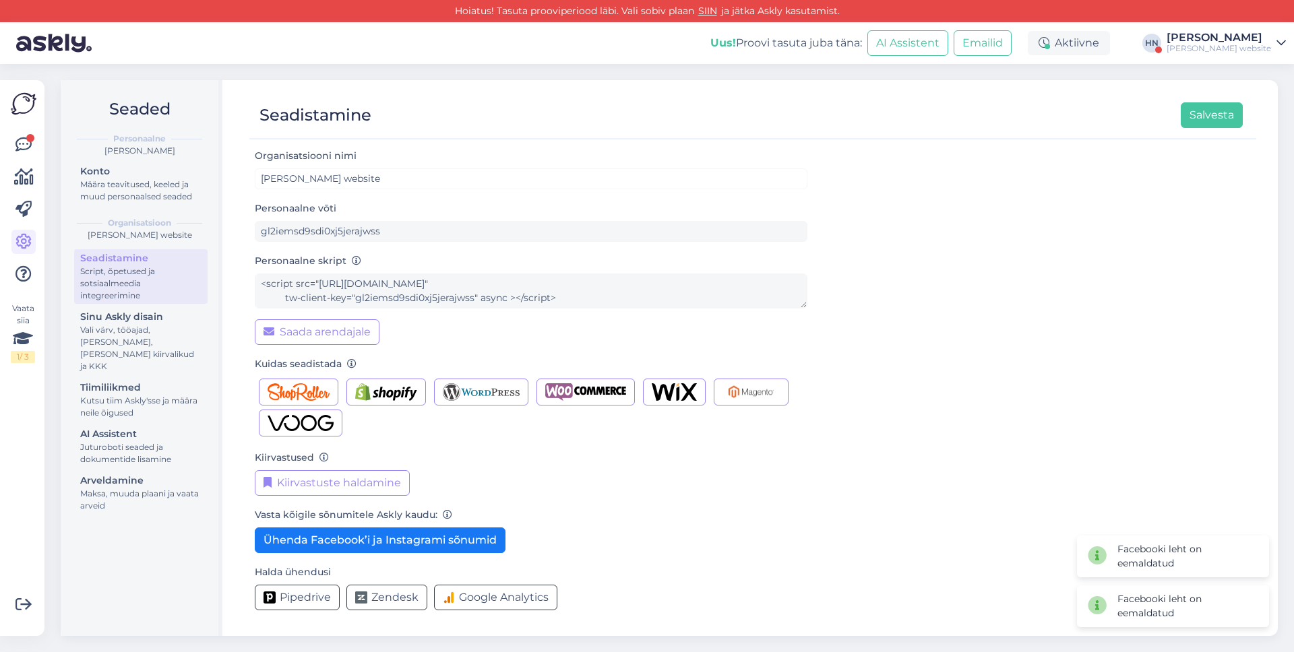
click at [876, 314] on div "Organisatsiooni [PERSON_NAME] website Personaalne võti gl2iemsd9sdi0xj5jerajwss…" at bounding box center [753, 385] width 996 height 474
